Goal: Navigation & Orientation: Find specific page/section

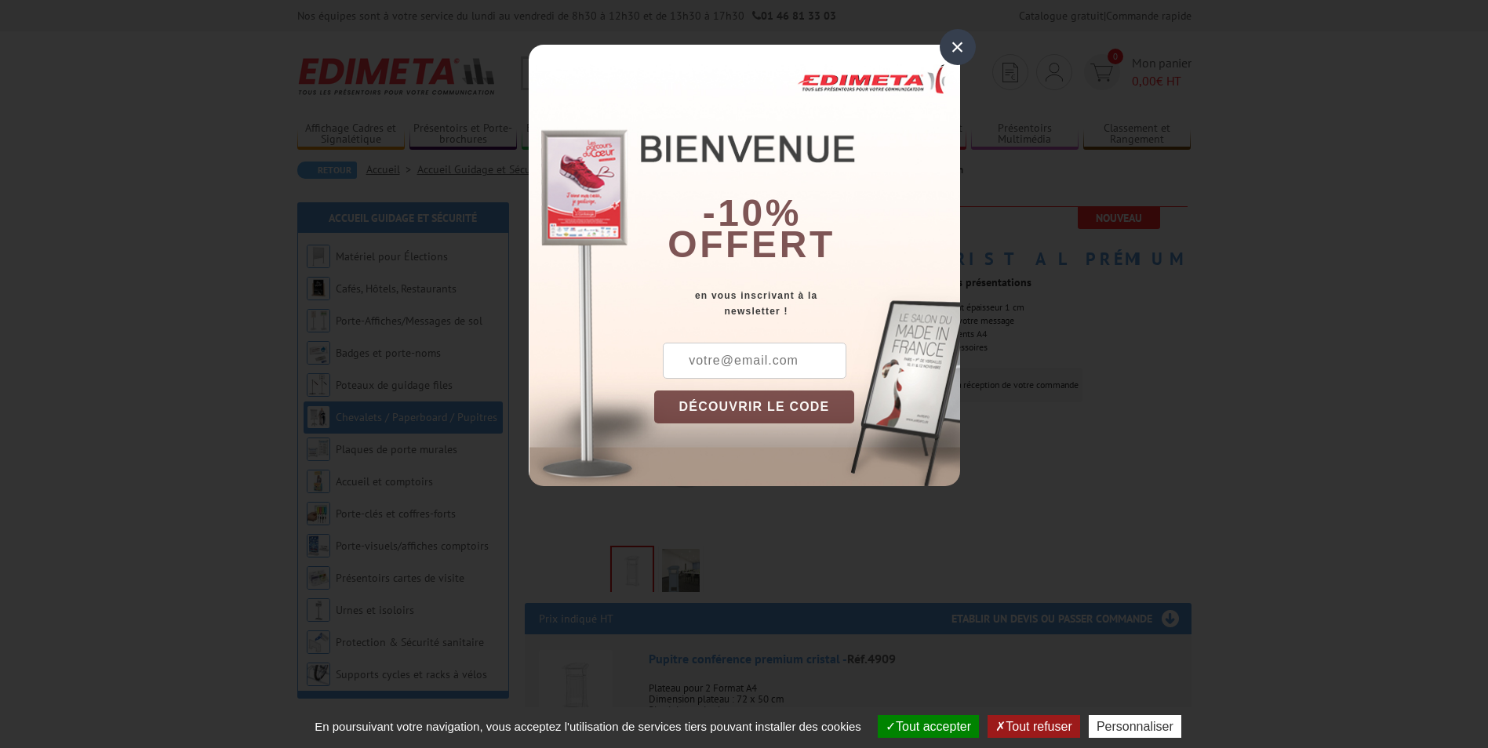
click at [955, 45] on div "×" at bounding box center [958, 47] width 36 height 36
